Goal: Find contact information: Find contact information

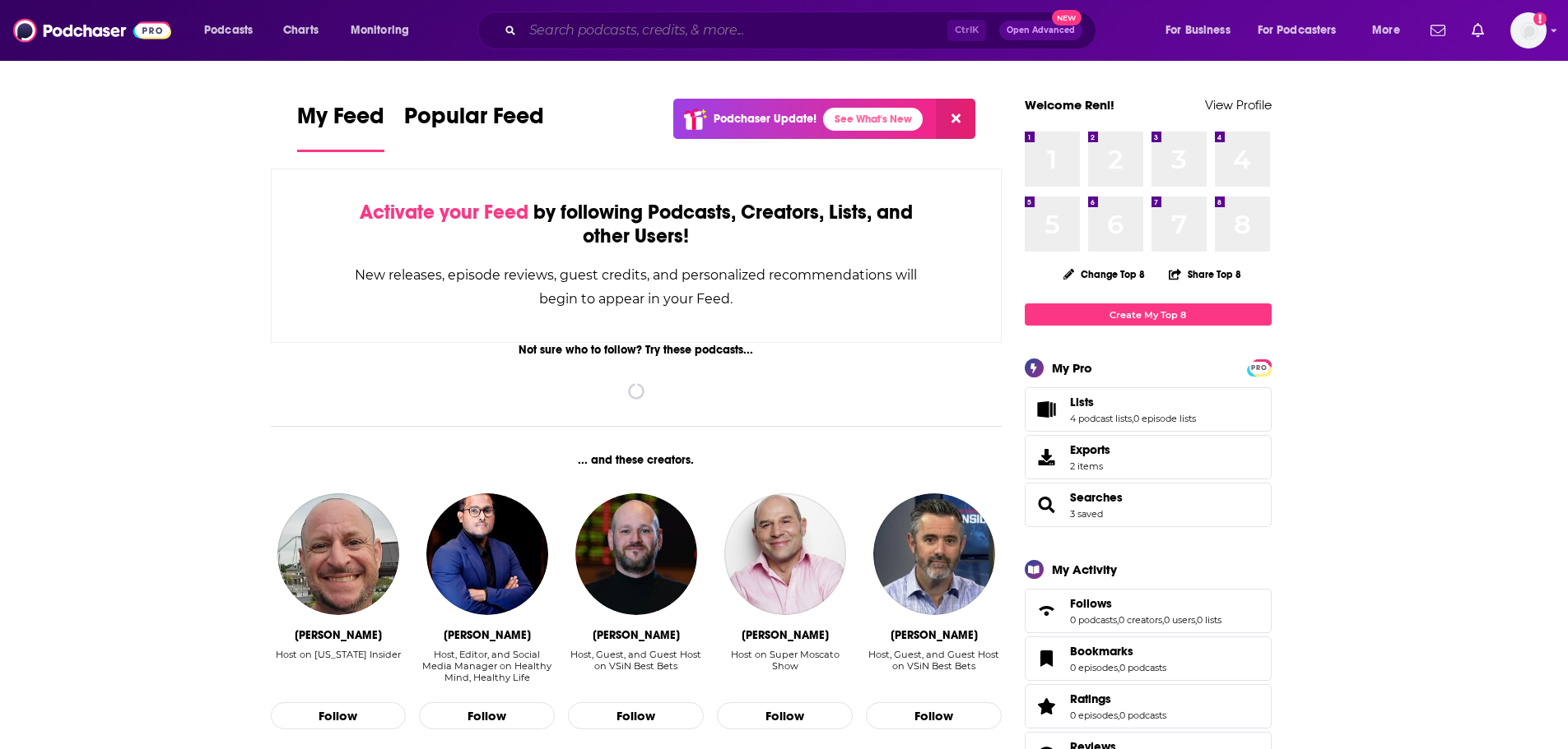
click at [648, 25] on input "Search podcasts, credits, & more..." at bounding box center [735, 30] width 424 height 27
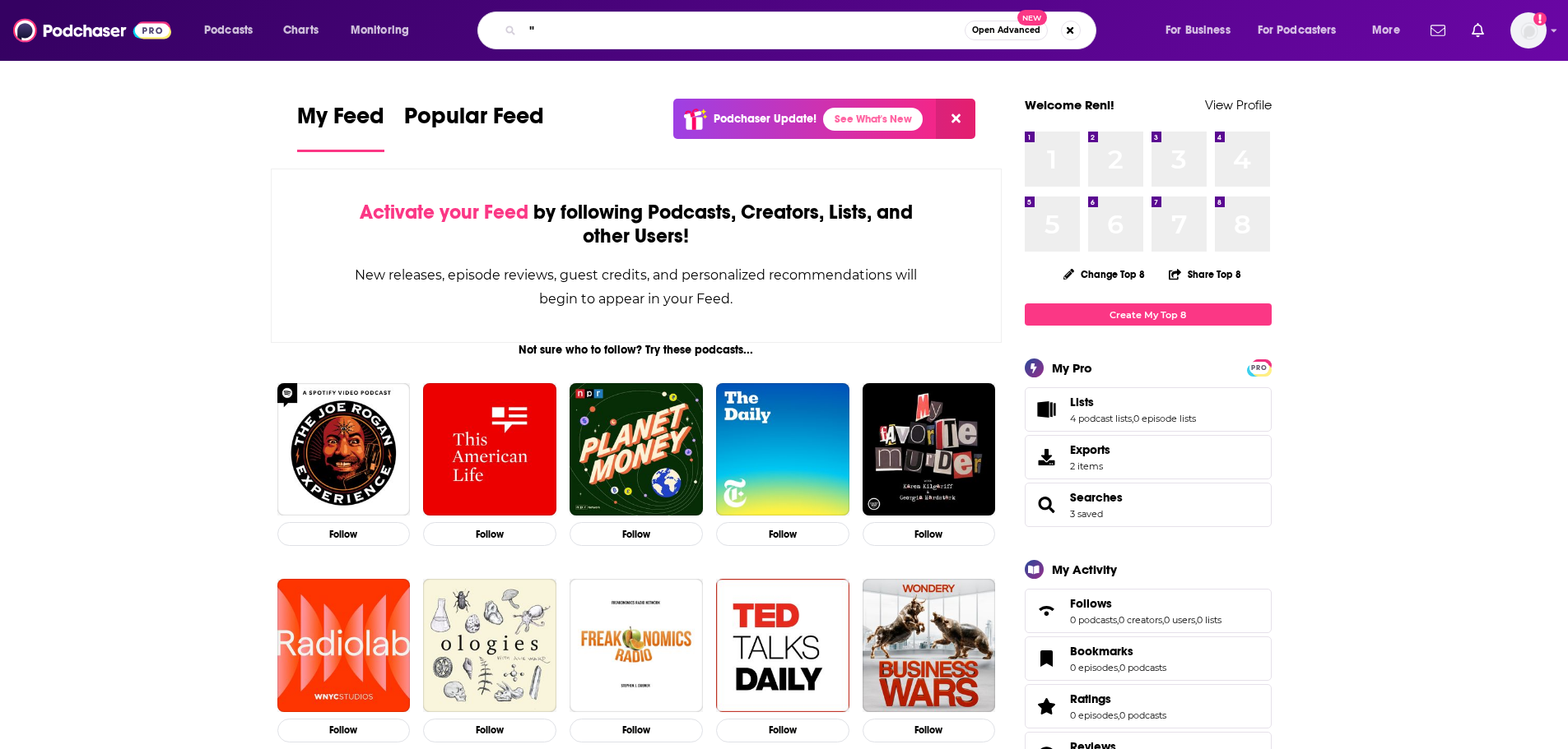
paste input "Sterling Insights: Stand Out and Supercharge Your Assets,"
type input ""Sterling Insights: Stand Out and Supercharge Your Assets""
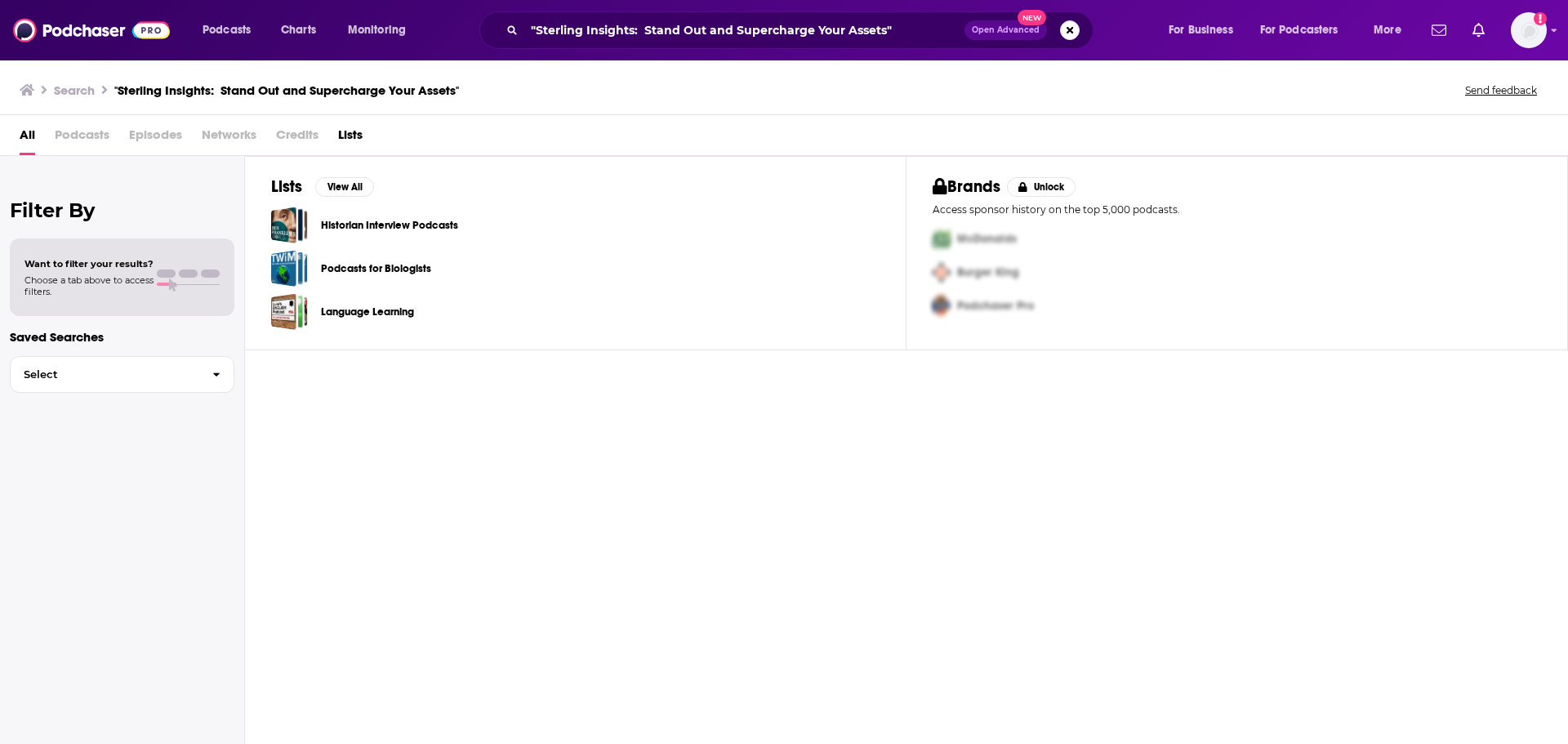
click at [998, 29] on span "Open Advanced" at bounding box center [1006, 31] width 68 height 8
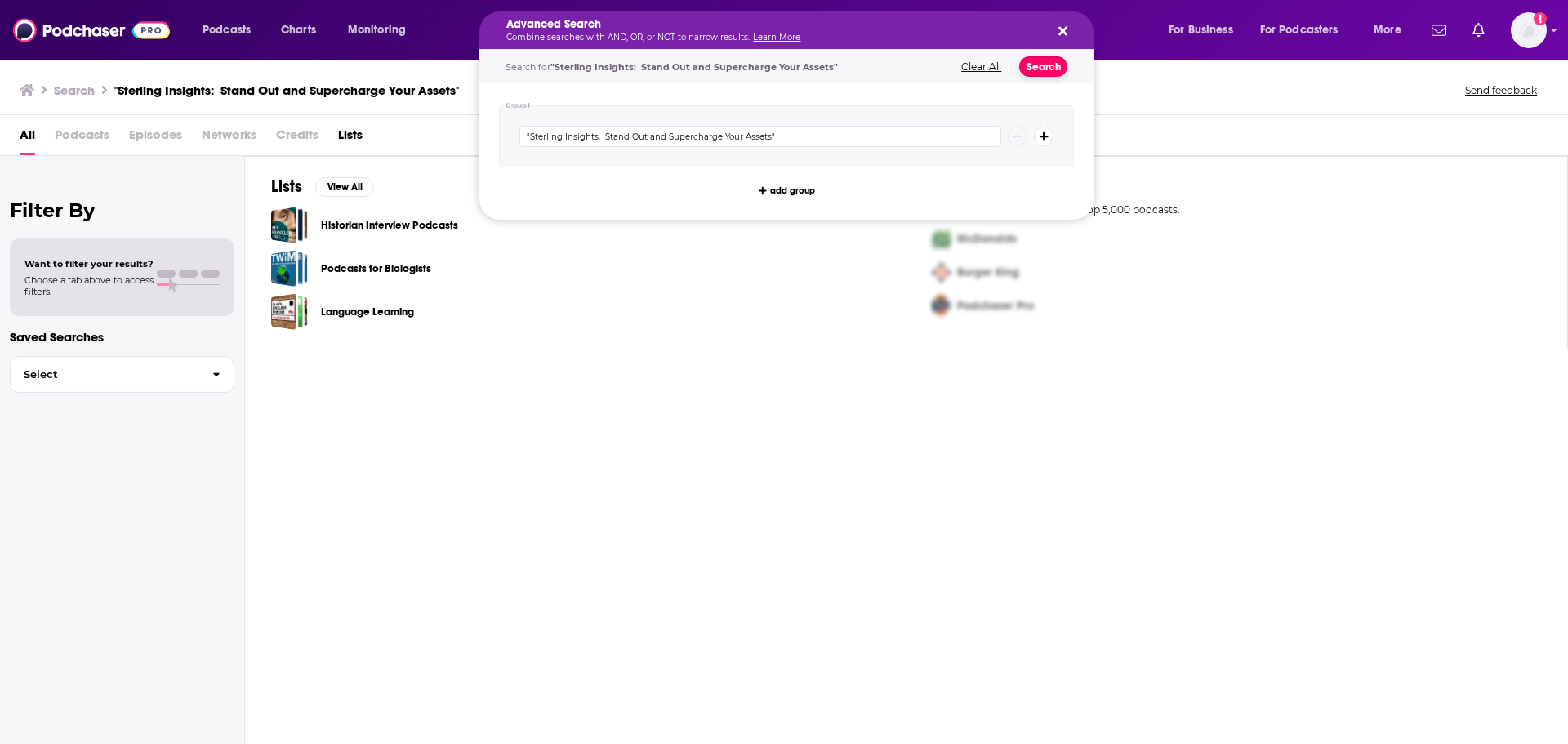
click at [1046, 61] on button "Search" at bounding box center [1043, 66] width 48 height 20
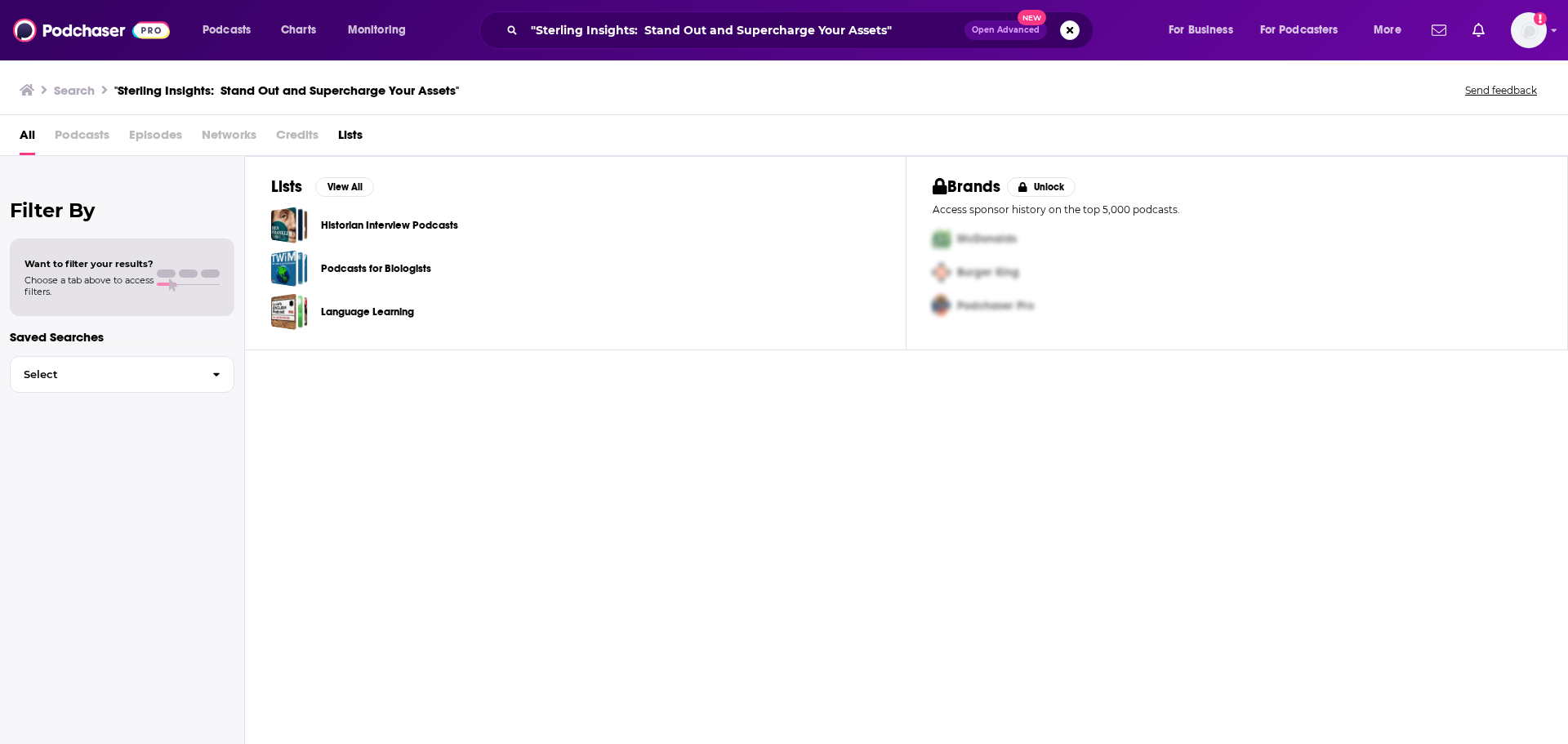
click at [1020, 26] on span "Open Advanced" at bounding box center [1006, 31] width 68 height 8
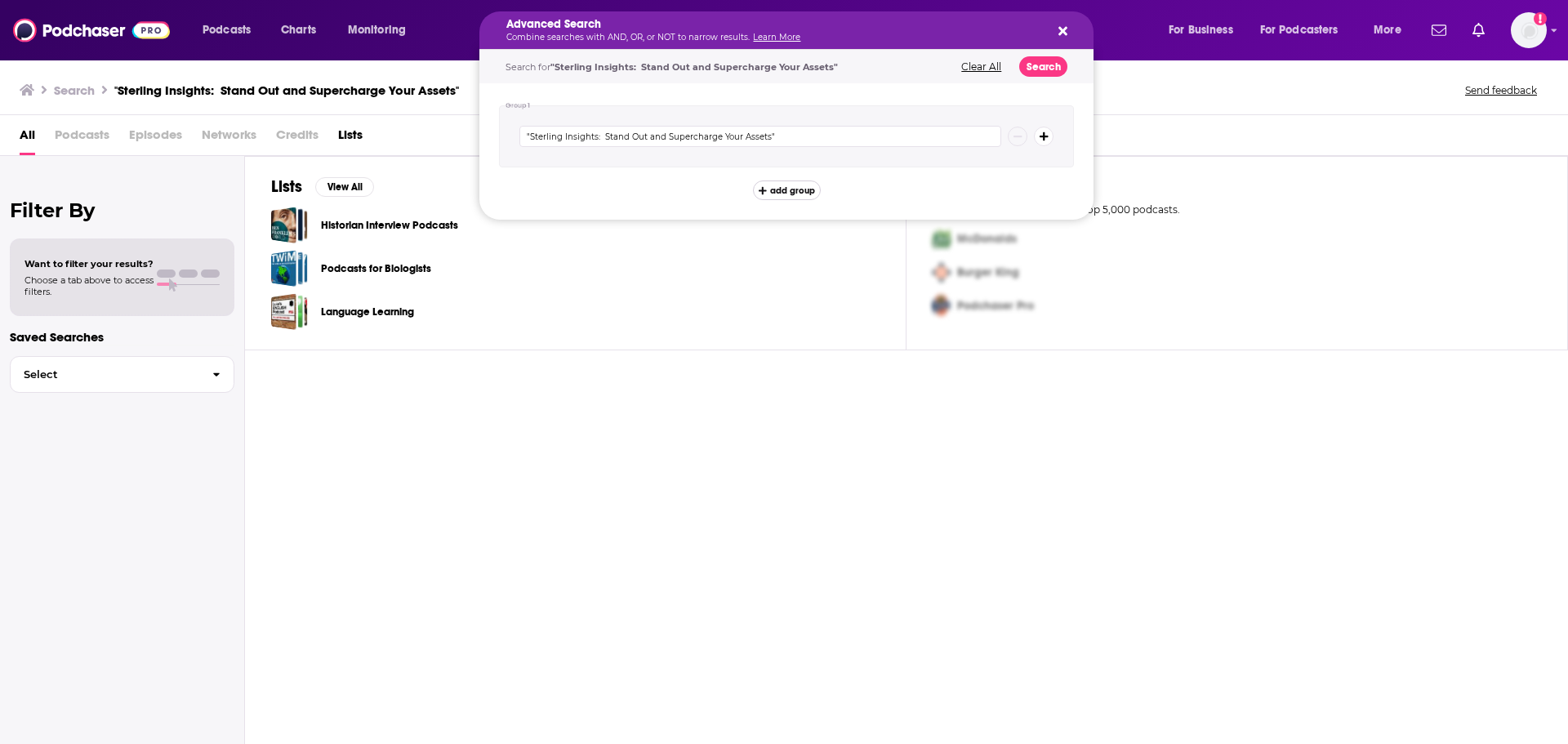
click at [767, 190] on button "add group" at bounding box center [787, 190] width 68 height 20
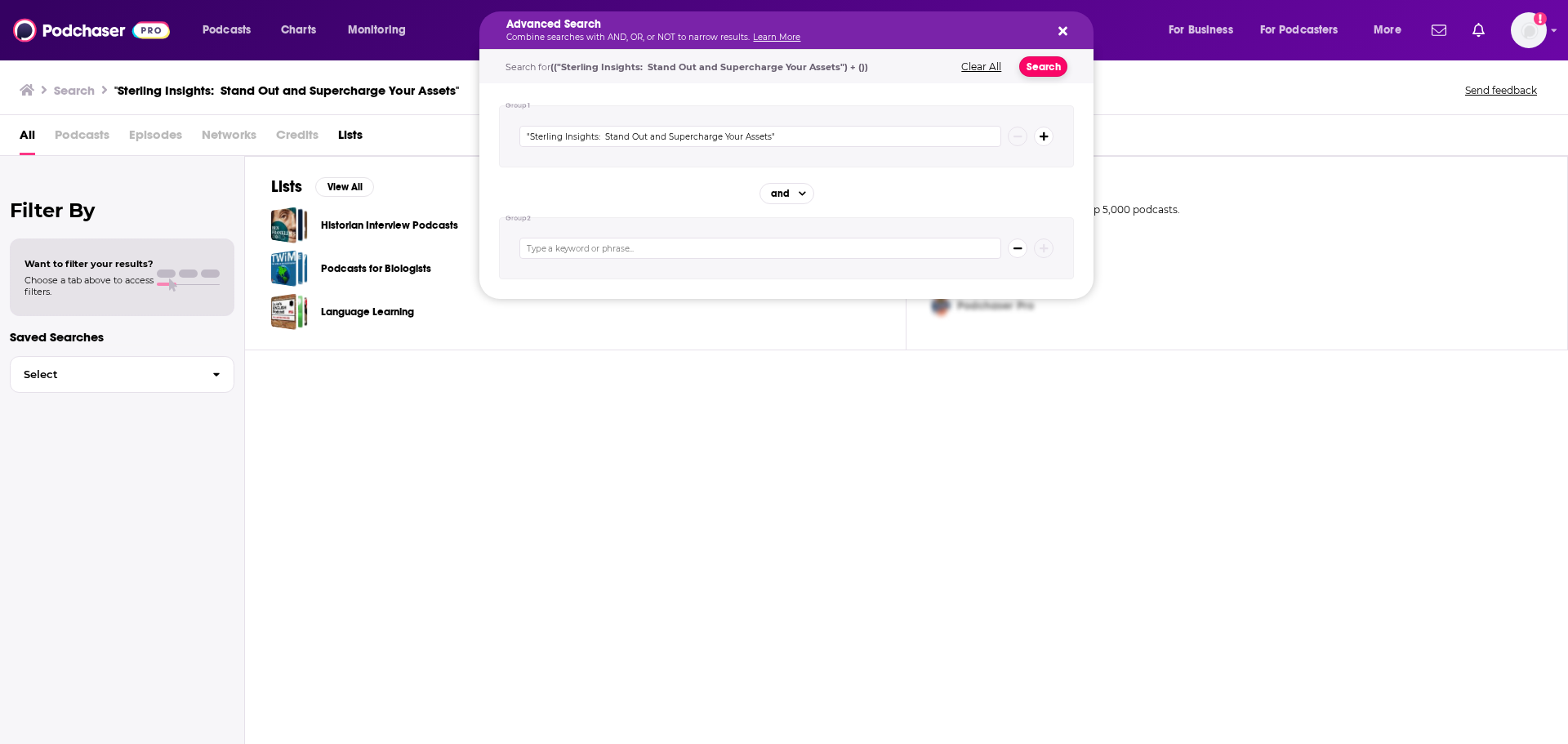
click at [1032, 68] on button "Search" at bounding box center [1043, 66] width 48 height 20
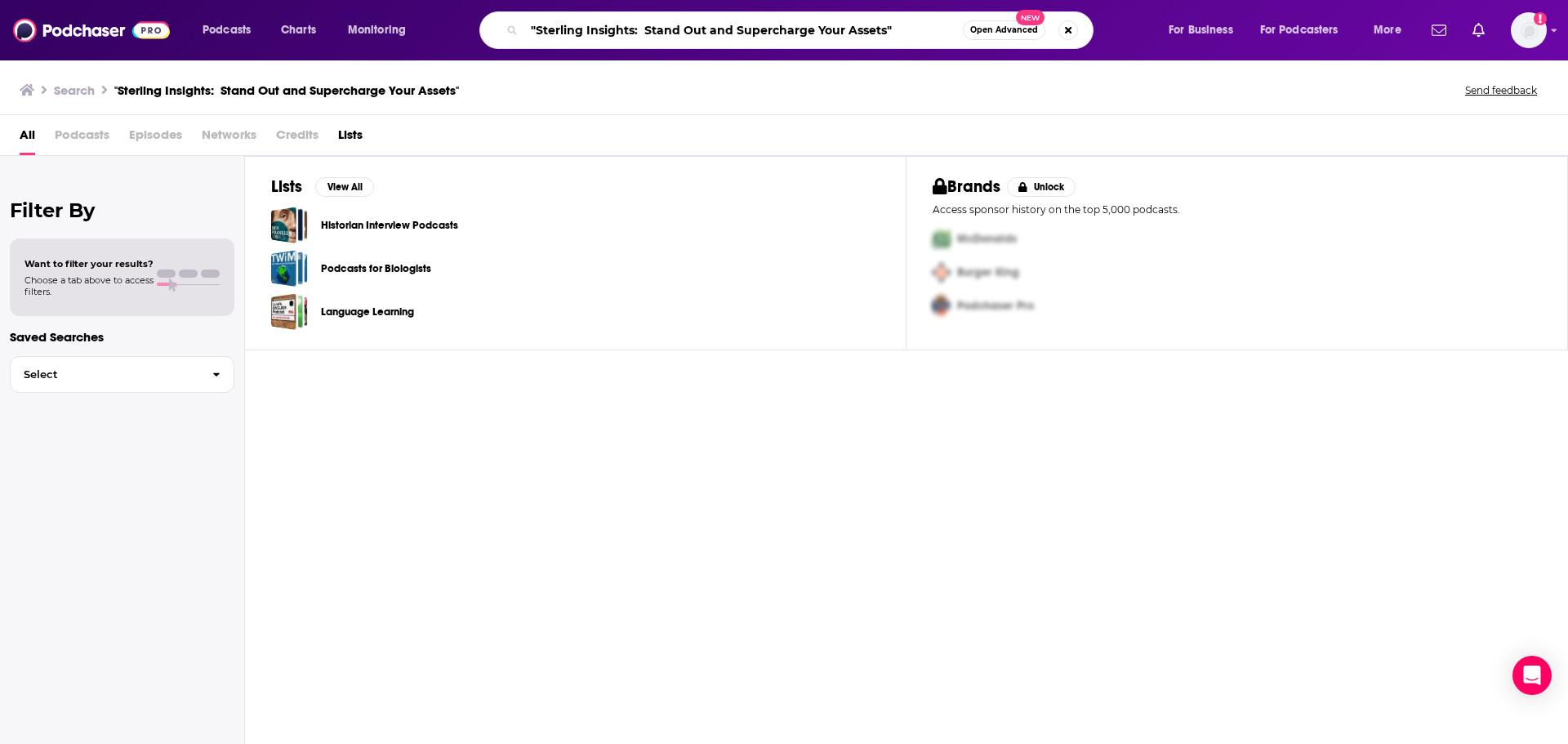
drag, startPoint x: 921, startPoint y: 32, endPoint x: 636, endPoint y: 33, distance: 285.0
click at [636, 33] on input ""Sterling Insights: Stand Out and Supercharge Your Assets"" at bounding box center [744, 30] width 439 height 26
type input ""Sterling Insights""
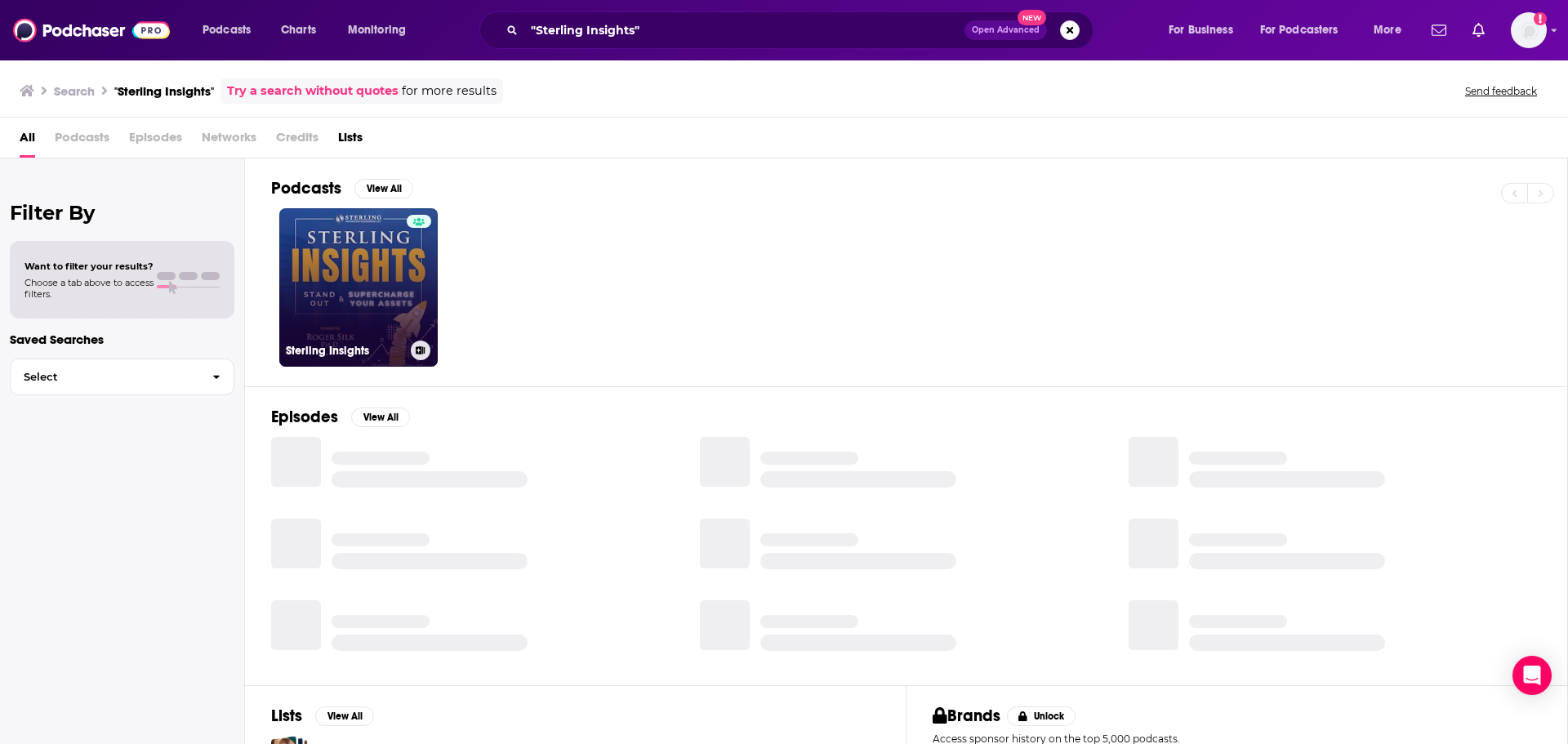
click at [352, 261] on link "Sterling Insights" at bounding box center [358, 287] width 159 height 159
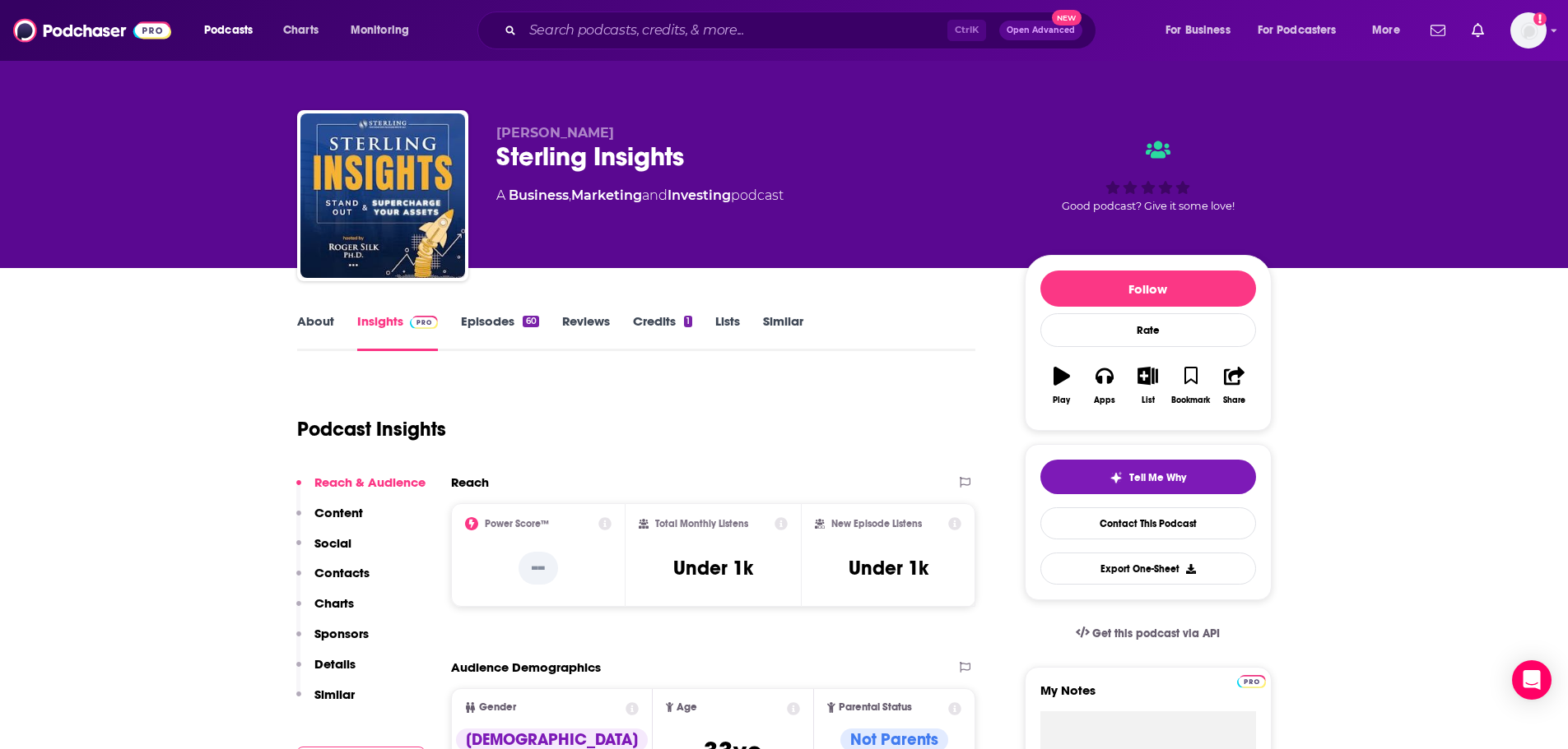
click at [317, 331] on link "About" at bounding box center [315, 333] width 37 height 38
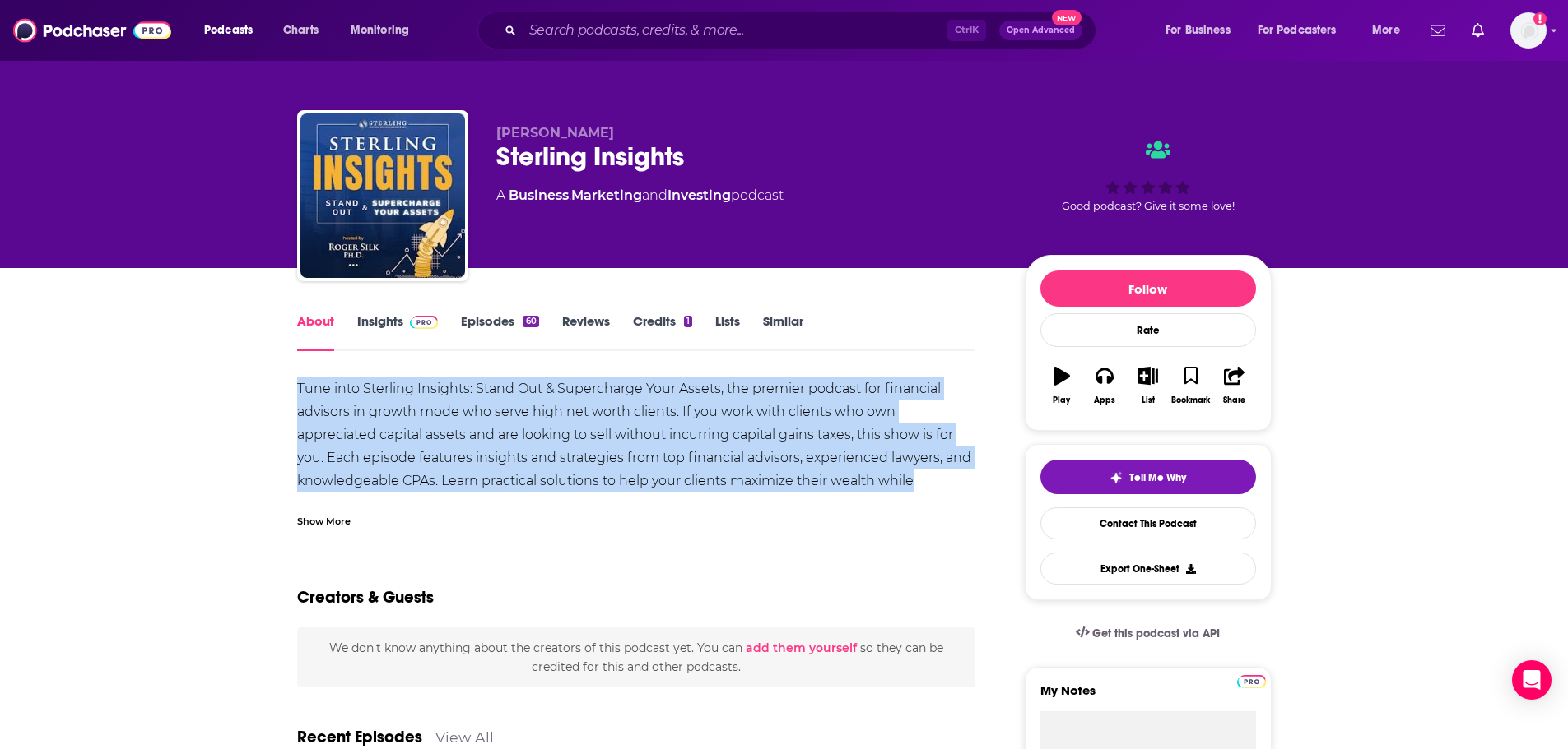
drag, startPoint x: 293, startPoint y: 388, endPoint x: 941, endPoint y: 473, distance: 653.6
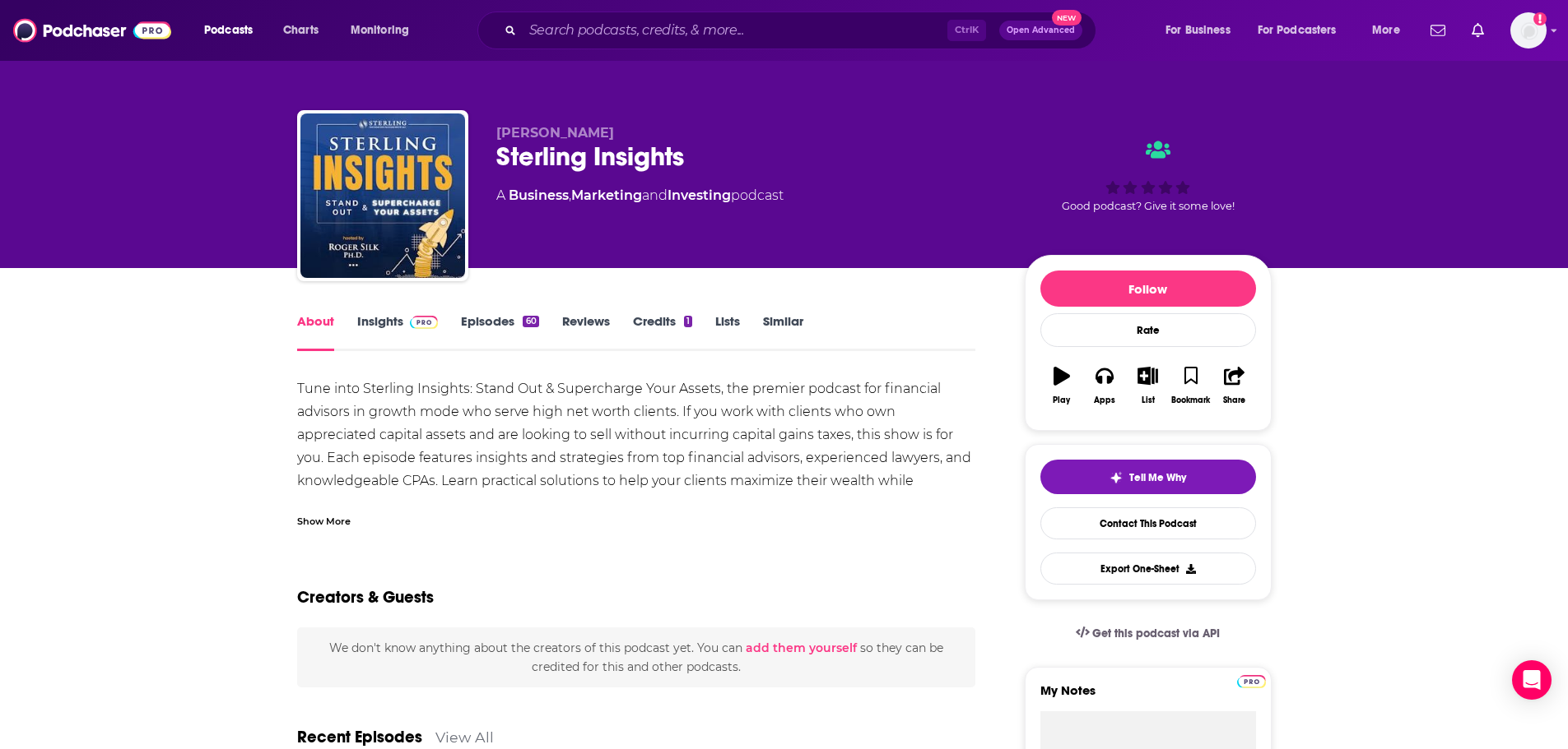
click at [337, 523] on div "Show More" at bounding box center [323, 520] width 54 height 15
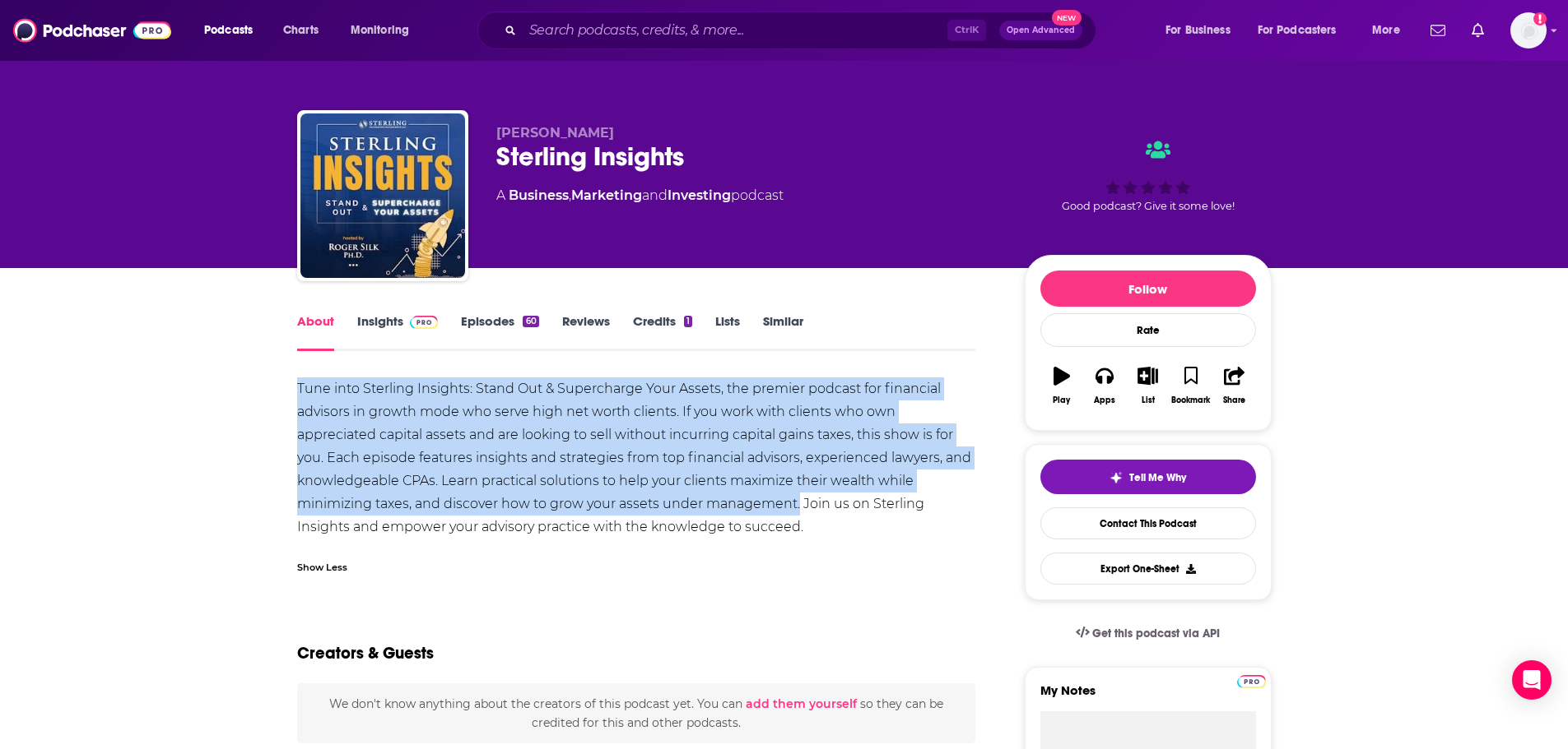
drag, startPoint x: 285, startPoint y: 382, endPoint x: 799, endPoint y: 506, distance: 528.7
copy div "Tune into Sterling Insights: Stand Out & Supercharge Your Assets, the premier p…"
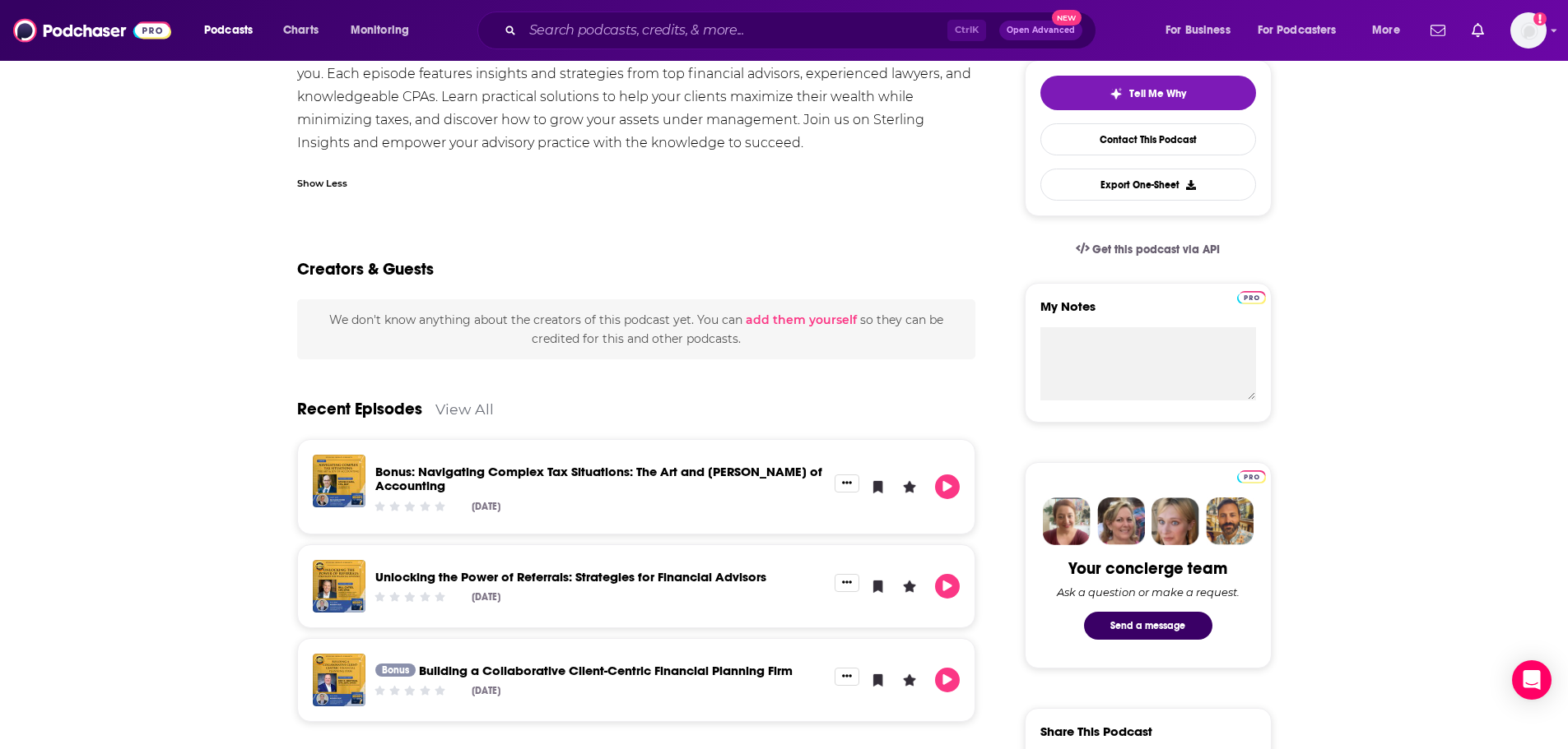
click at [847, 257] on div "Creators & Guests" at bounding box center [636, 259] width 679 height 80
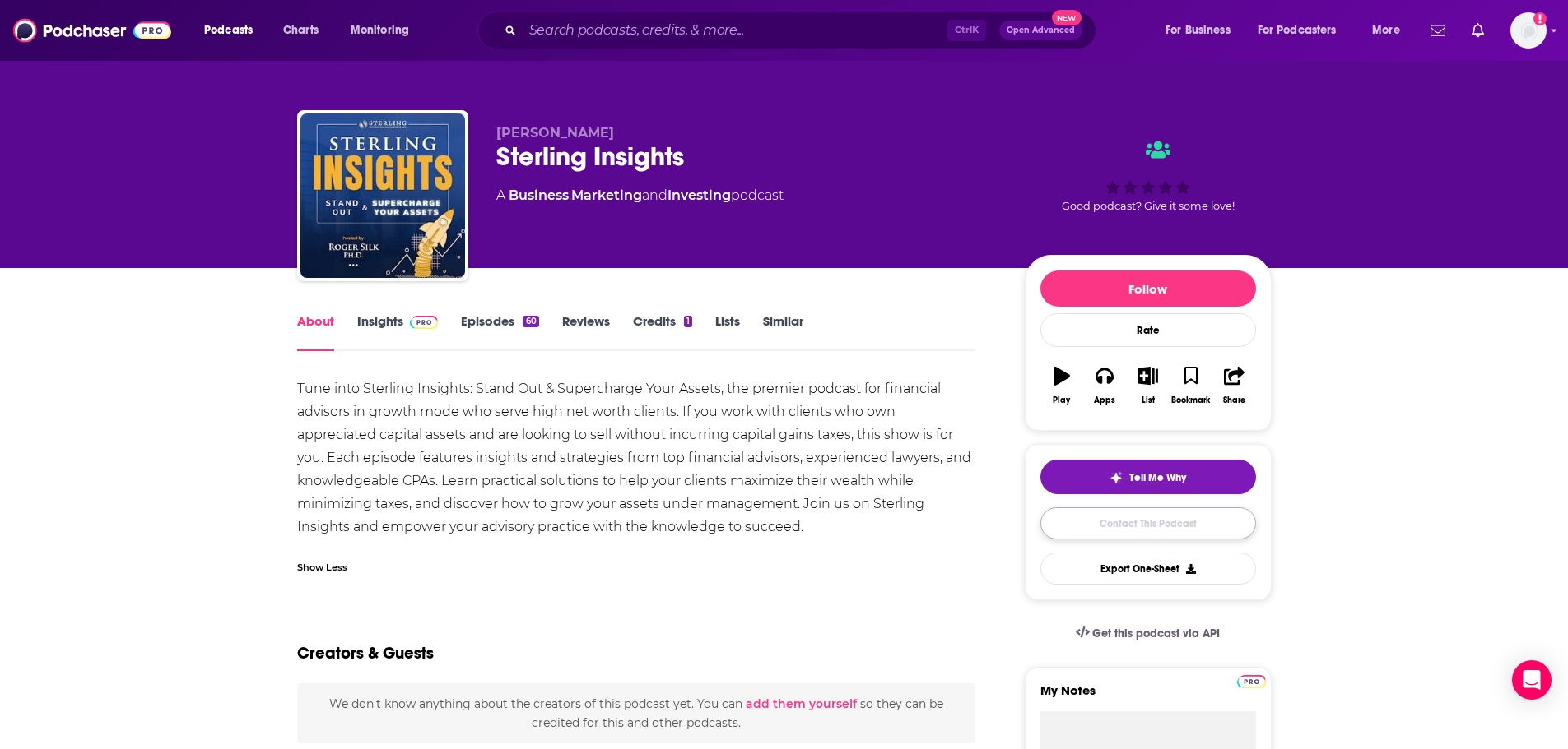
click at [1109, 525] on link "Contact This Podcast" at bounding box center [1148, 524] width 216 height 32
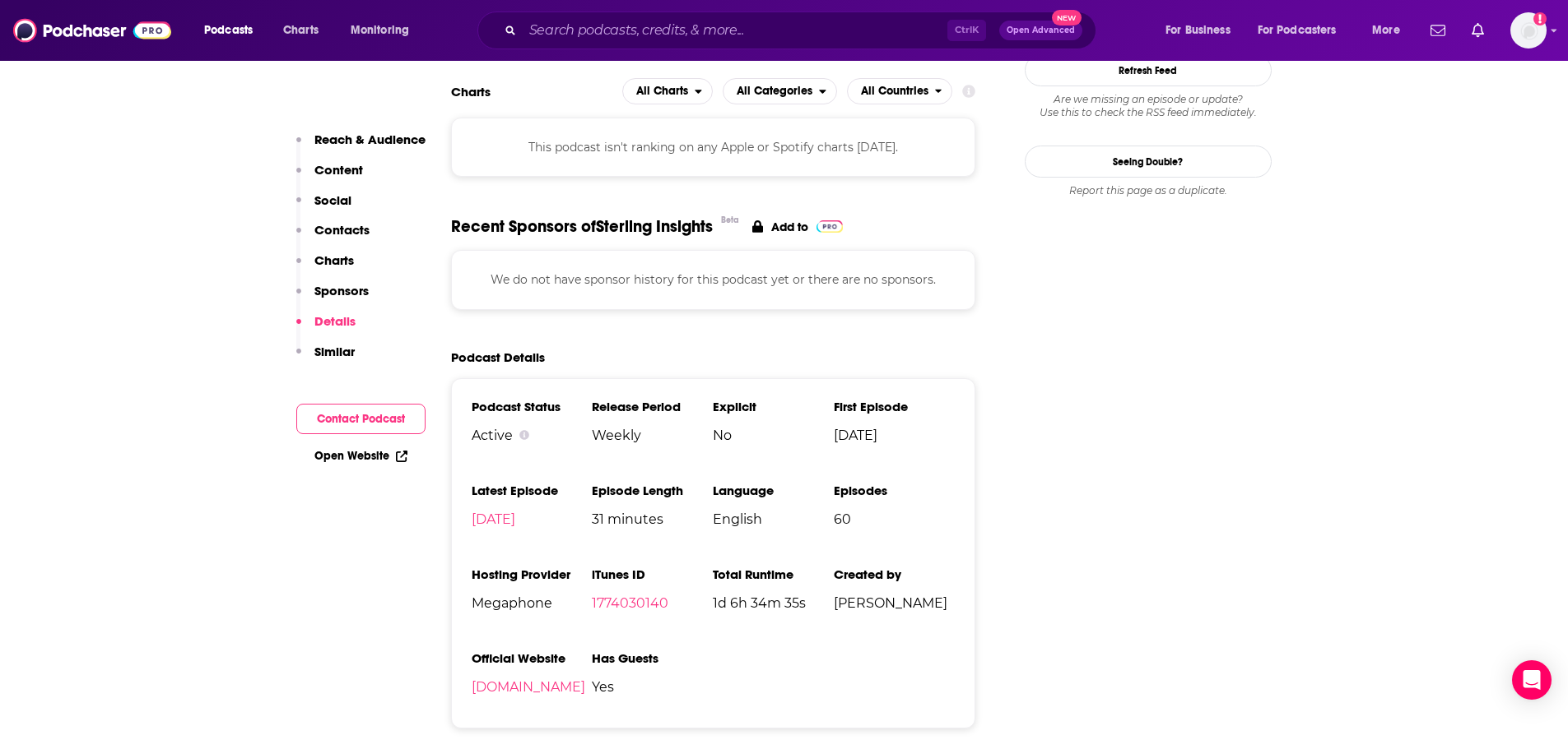
scroll to position [1152, 0]
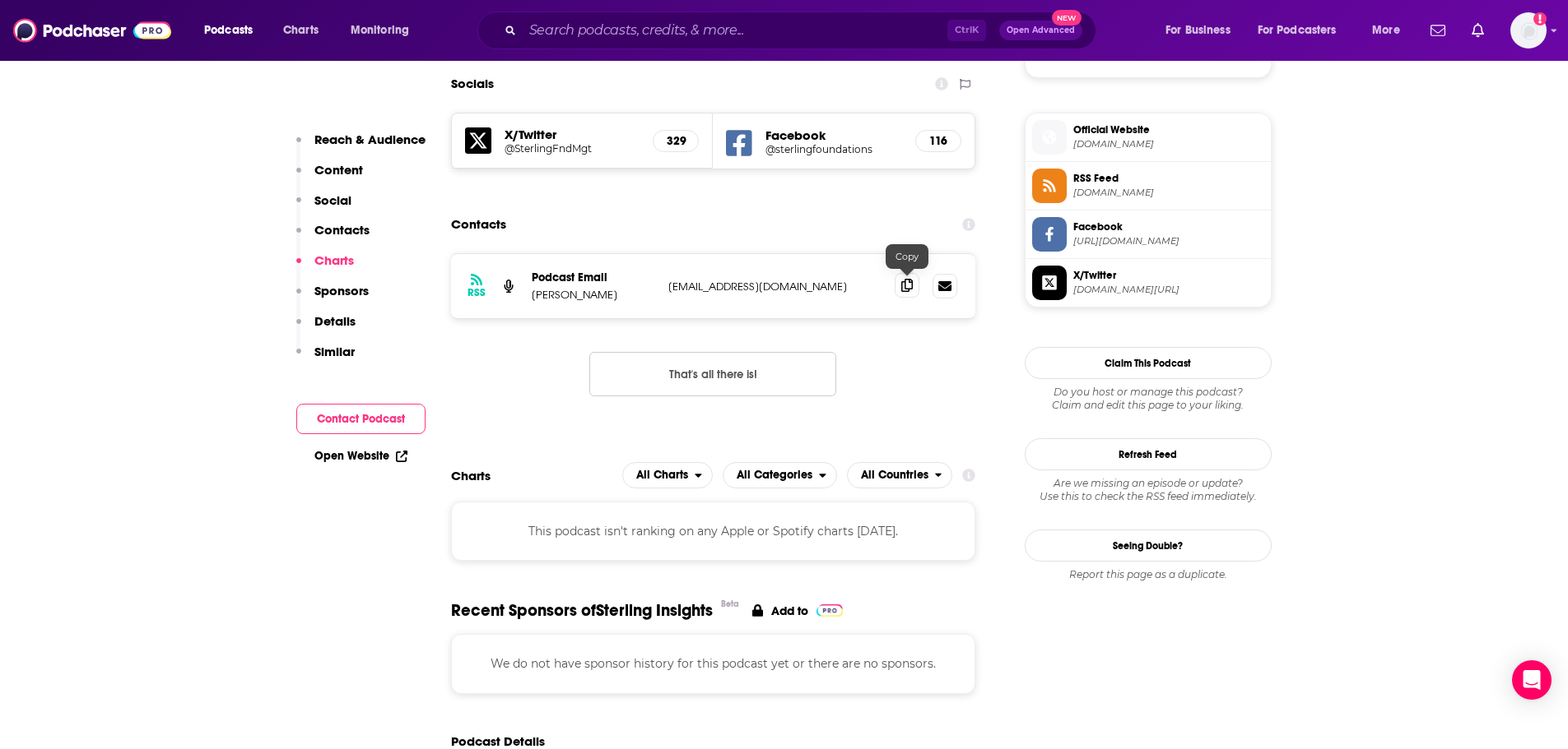
click at [910, 292] on span at bounding box center [907, 285] width 25 height 25
drag, startPoint x: 618, startPoint y: 297, endPoint x: 534, endPoint y: 299, distance: 84.0
click at [534, 299] on p "[PERSON_NAME]" at bounding box center [593, 295] width 123 height 14
copy p "[PERSON_NAME]"
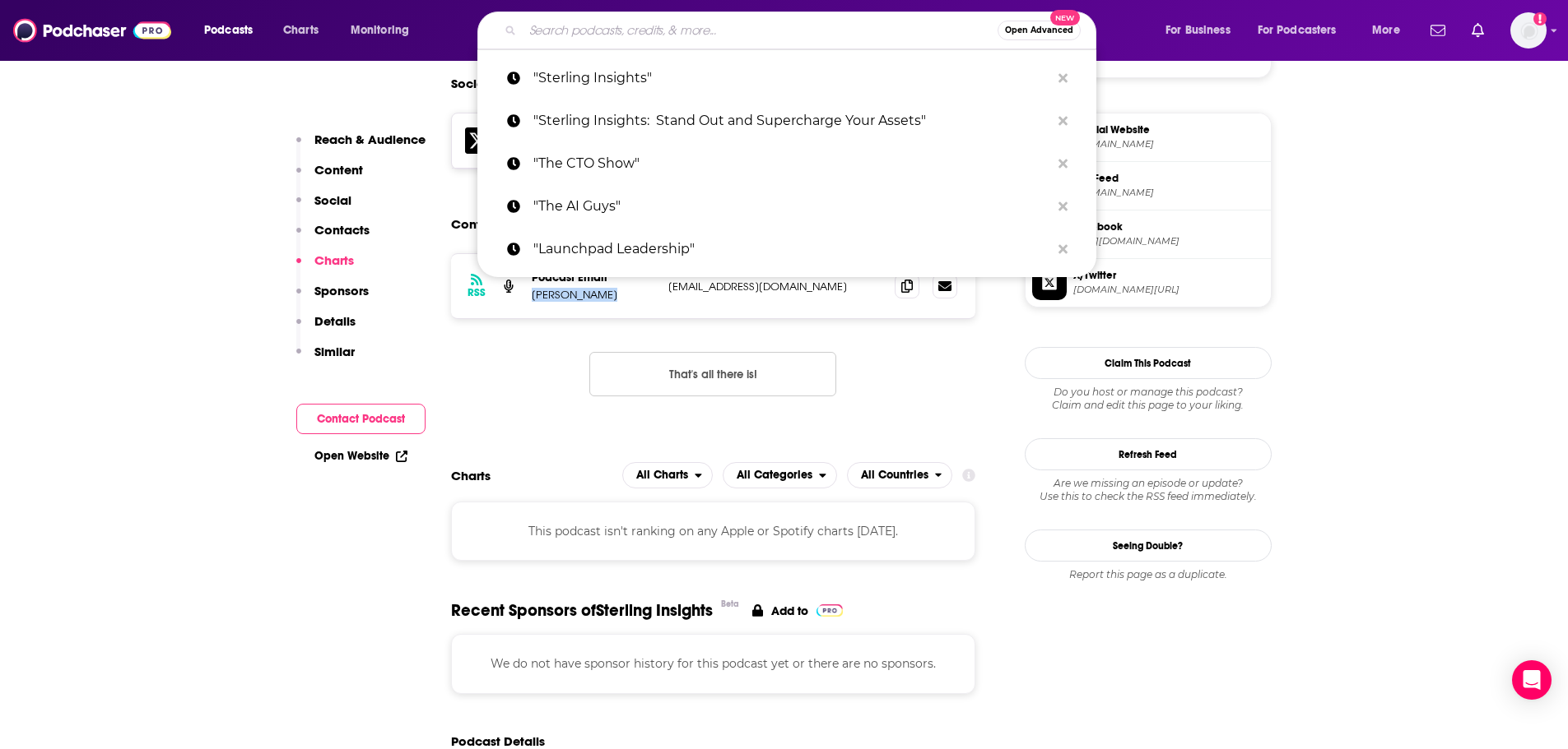
click at [696, 31] on input "Search podcasts, credits, & more..." at bounding box center [760, 30] width 475 height 27
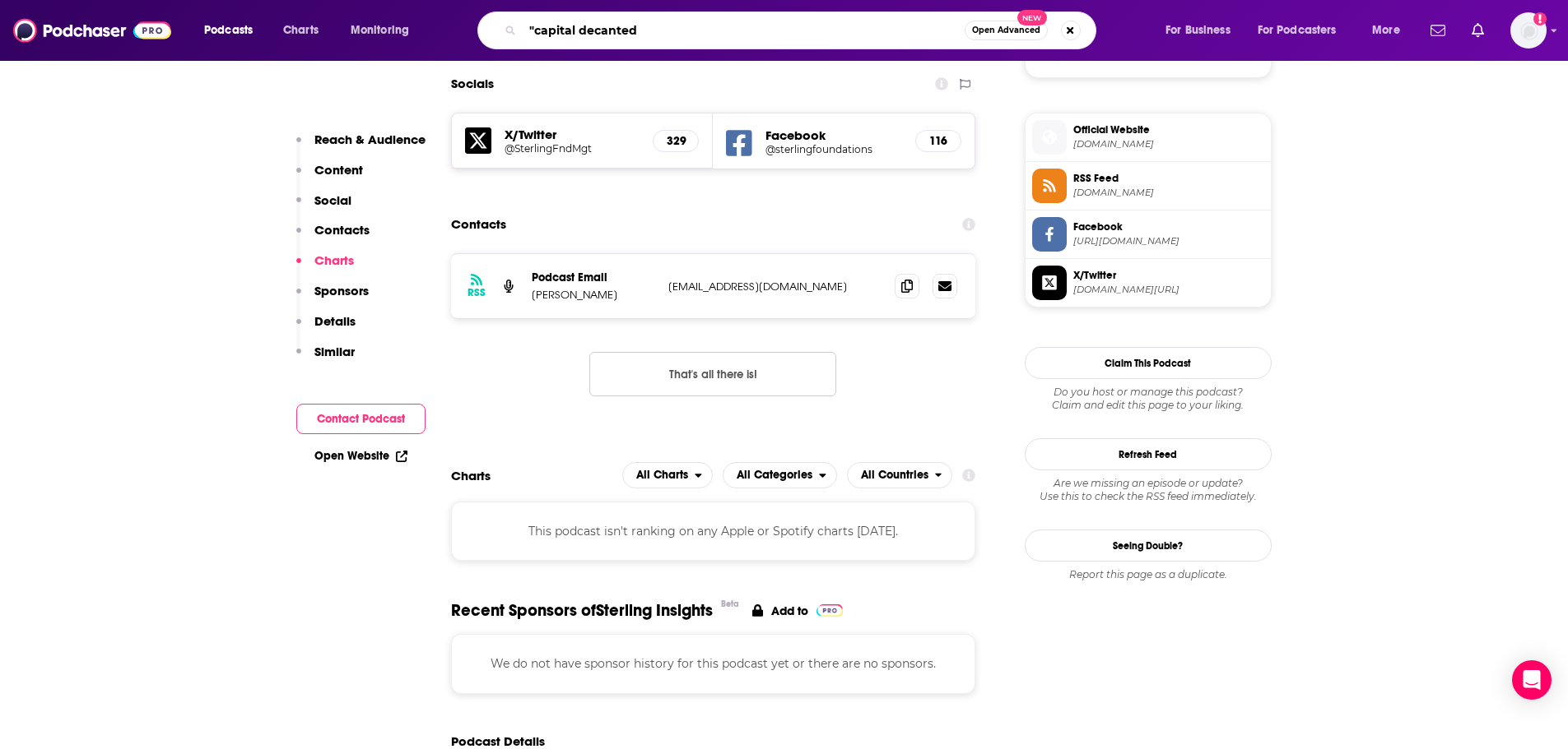
type input ""capital decanted""
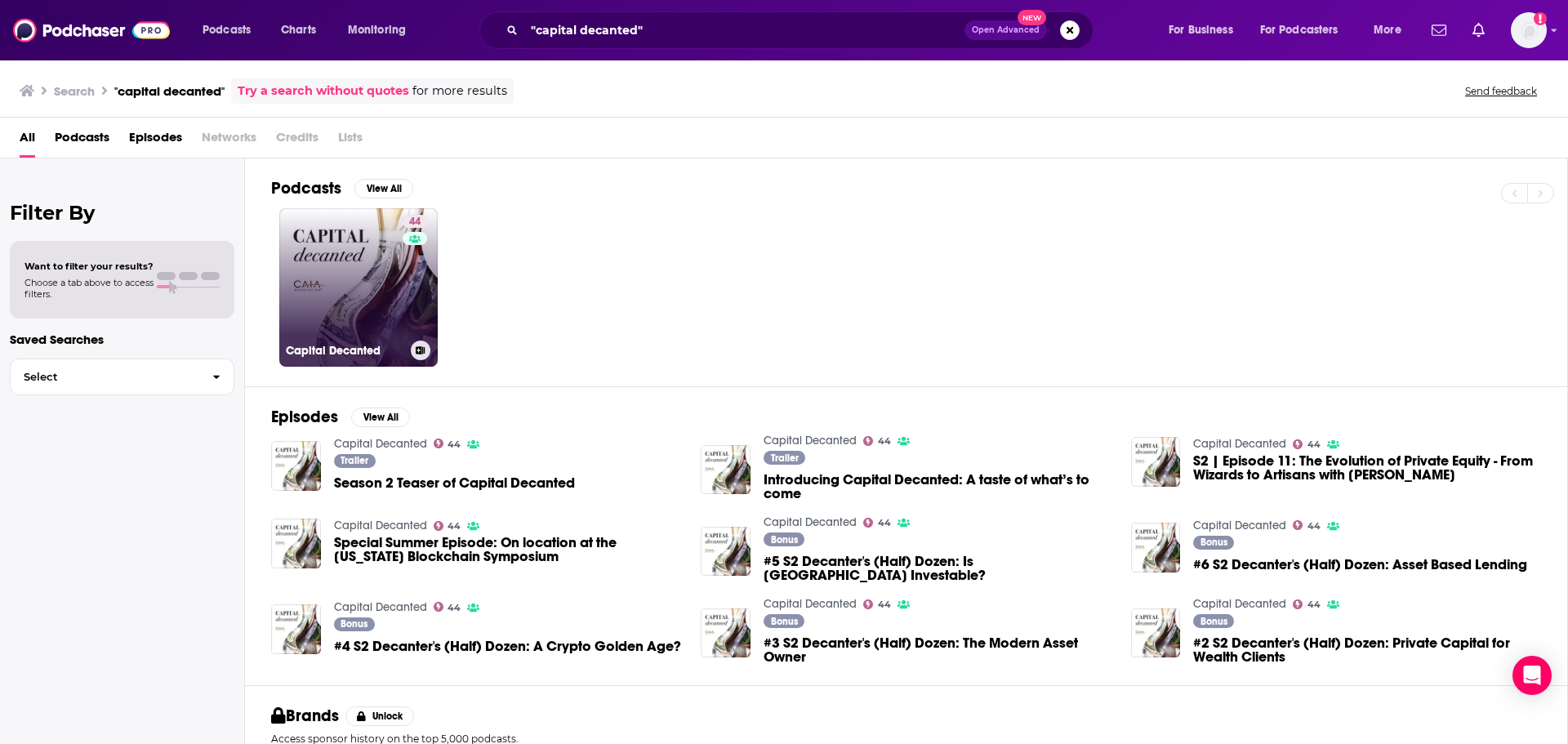
click at [397, 273] on link "44 Capital Decanted" at bounding box center [358, 287] width 159 height 159
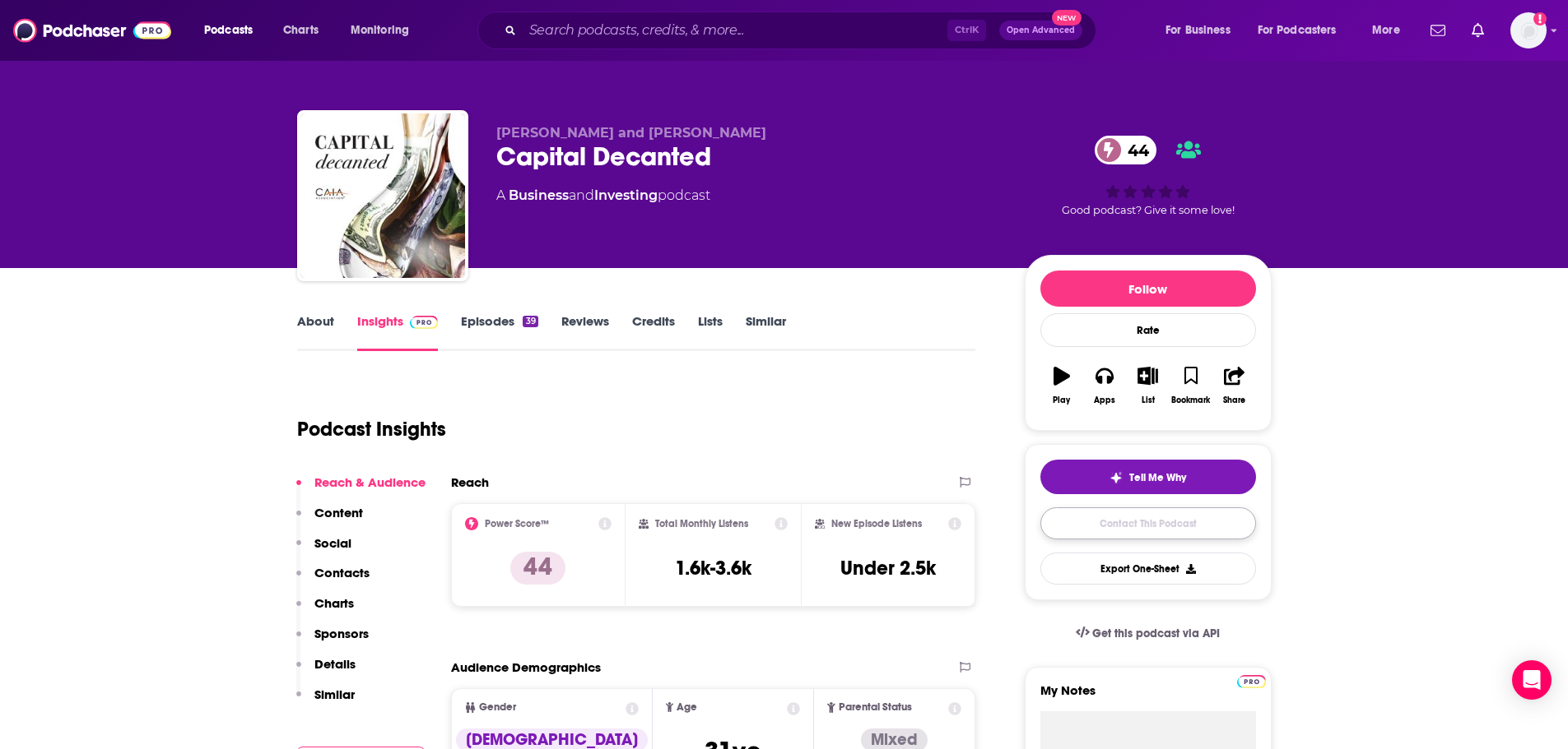
click at [1123, 528] on link "Contact This Podcast" at bounding box center [1148, 524] width 216 height 32
click at [1134, 526] on link "Contact This Podcast" at bounding box center [1148, 524] width 216 height 32
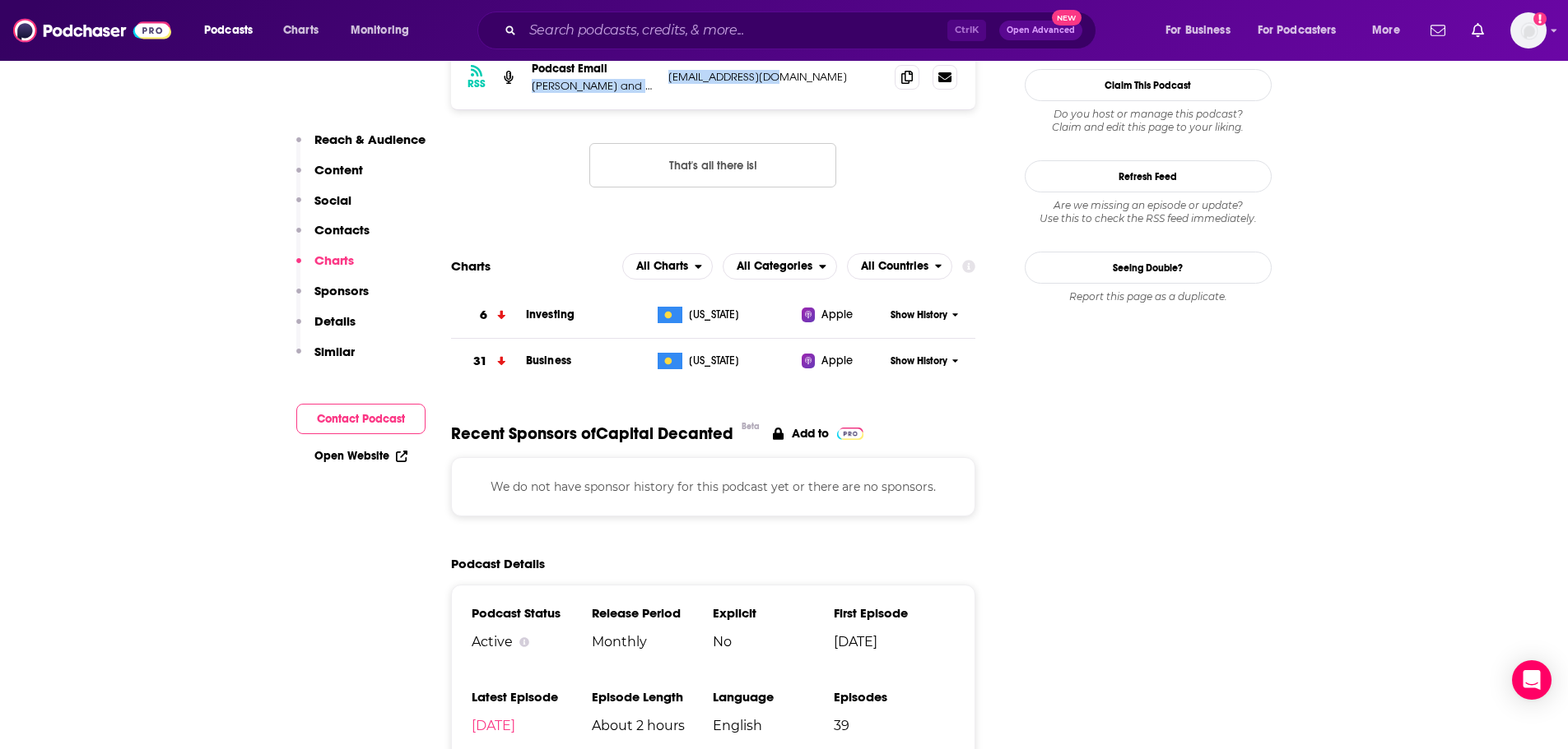
drag, startPoint x: 786, startPoint y: 71, endPoint x: 660, endPoint y: 68, distance: 126.0
click at [660, 68] on div "RSS Podcast Email [PERSON_NAME] and [PERSON_NAME] [EMAIL_ADDRESS][DOMAIN_NAME] …" at bounding box center [713, 77] width 525 height 64
click at [772, 80] on p "[EMAIL_ADDRESS][DOMAIN_NAME]" at bounding box center [775, 77] width 214 height 14
click at [915, 78] on span at bounding box center [907, 76] width 25 height 25
click at [618, 84] on p "[PERSON_NAME] and [PERSON_NAME]" at bounding box center [593, 86] width 123 height 14
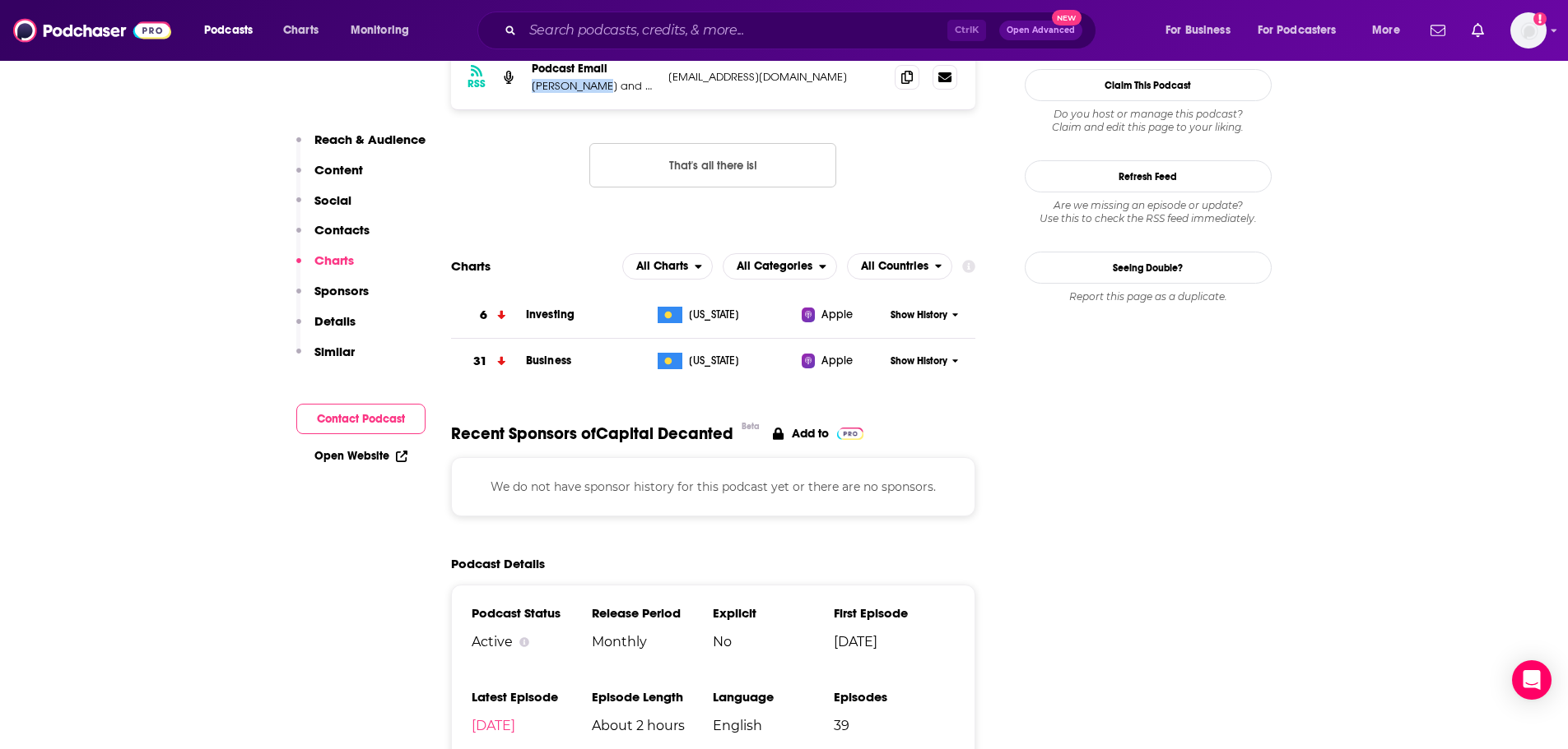
drag, startPoint x: 525, startPoint y: 87, endPoint x: 606, endPoint y: 88, distance: 81.0
click at [606, 88] on div "RSS Podcast Email [PERSON_NAME] and [PERSON_NAME] [EMAIL_ADDRESS][DOMAIN_NAME] …" at bounding box center [713, 77] width 525 height 64
copy p "[PERSON_NAME]"
